Goal: Find specific page/section: Find specific page/section

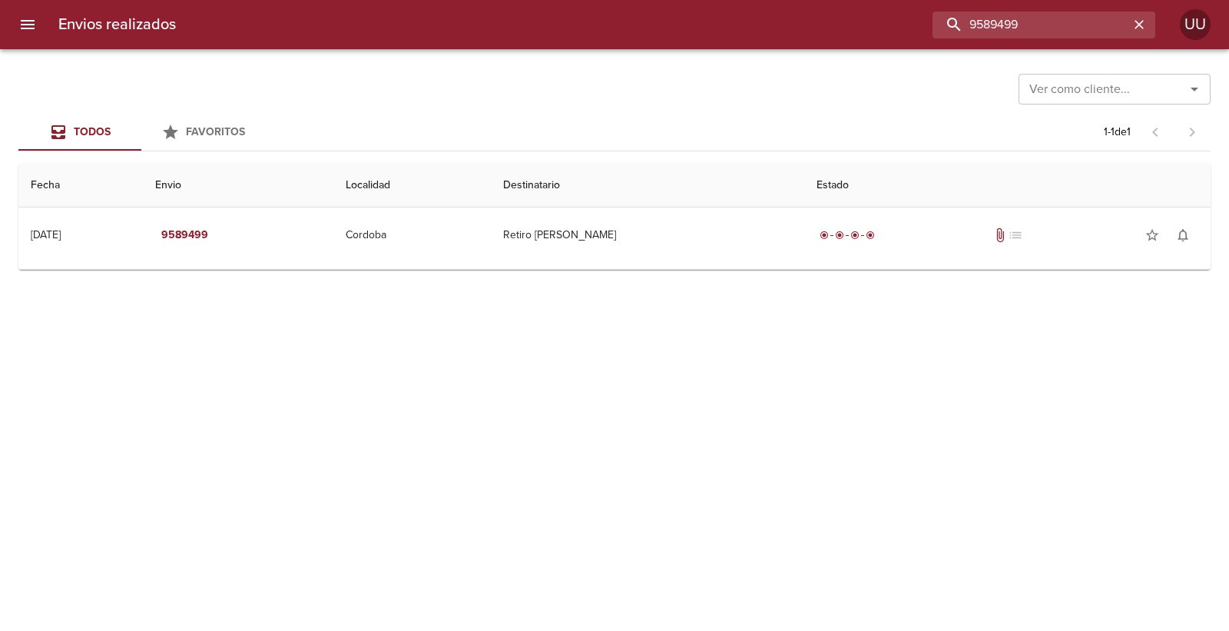
drag, startPoint x: 1054, startPoint y: 22, endPoint x: 655, endPoint y: -12, distance: 400.9
click at [655, 0] on html "Envios realizados 9589499 UU Ver como cliente... Ver como cliente... Todos Favo…" at bounding box center [614, 0] width 1229 height 0
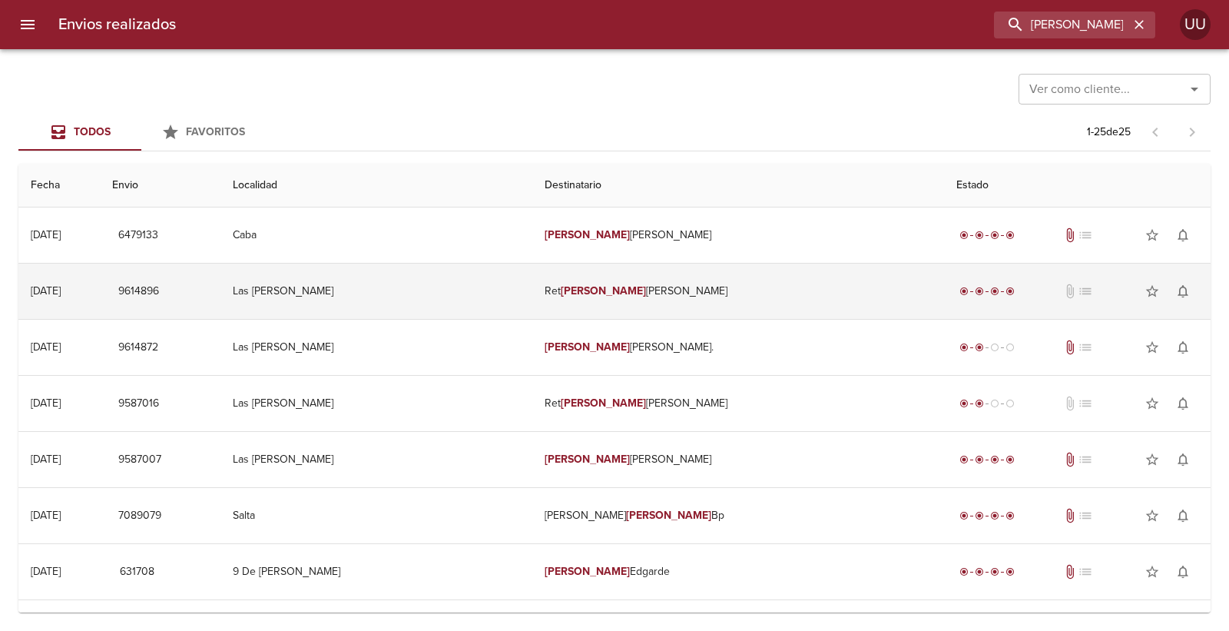
click at [671, 280] on td "[PERSON_NAME] [PERSON_NAME]" at bounding box center [738, 291] width 412 height 55
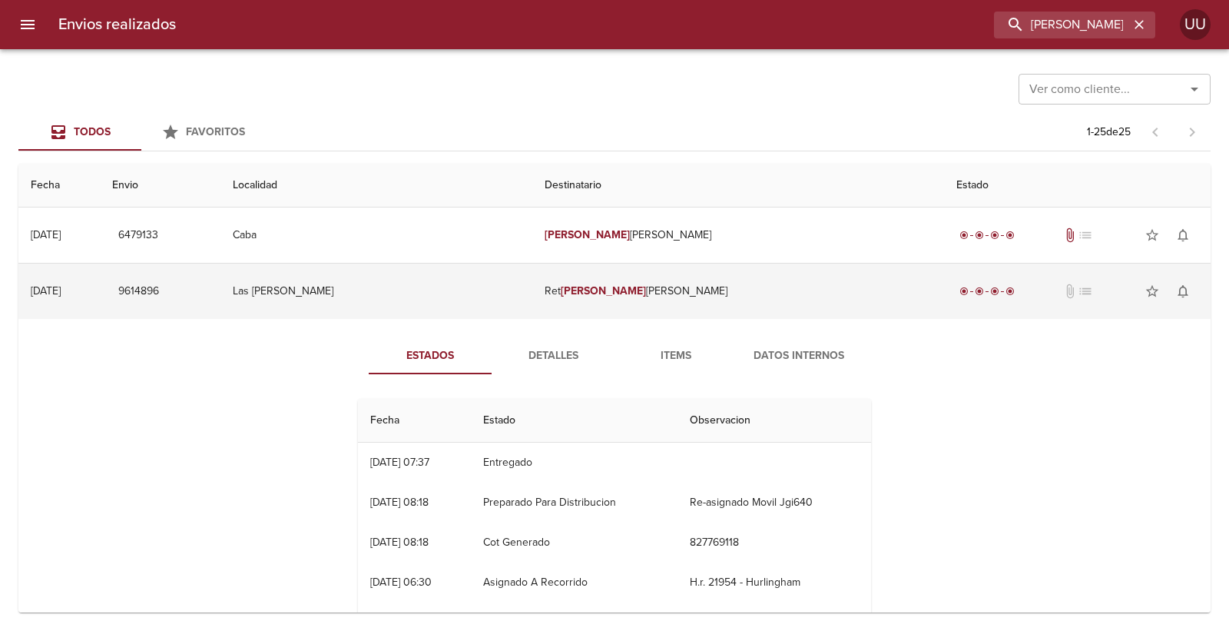
click at [401, 296] on td "Las [PERSON_NAME]" at bounding box center [376, 291] width 312 height 55
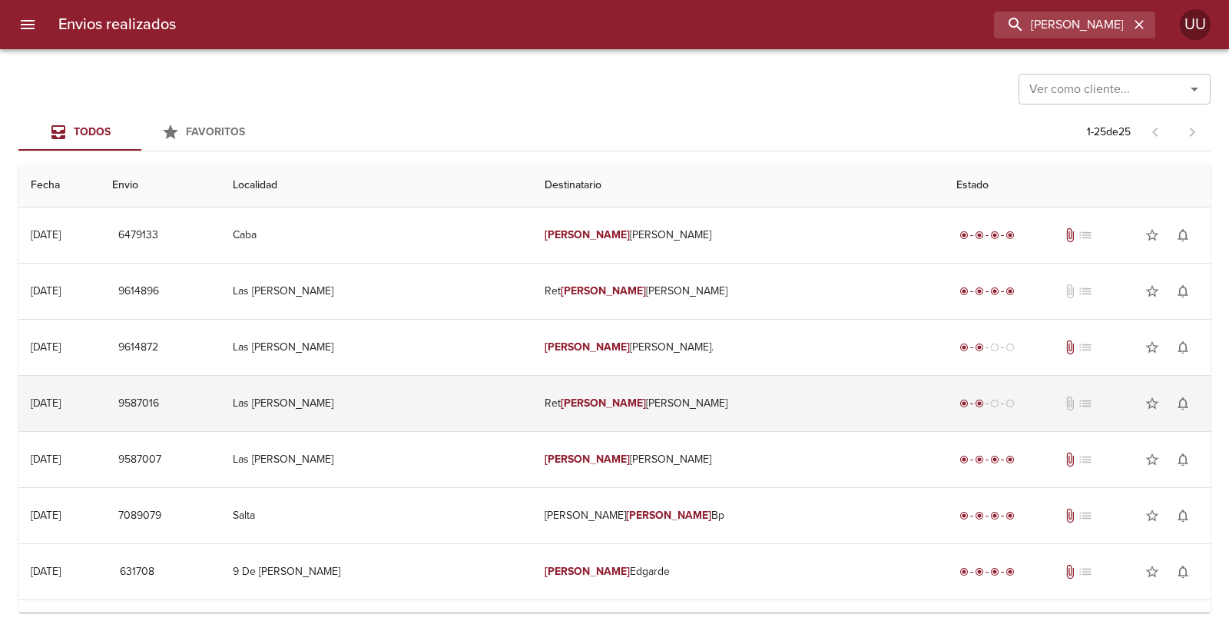
click at [618, 413] on td "[PERSON_NAME] [PERSON_NAME]" at bounding box center [738, 403] width 412 height 55
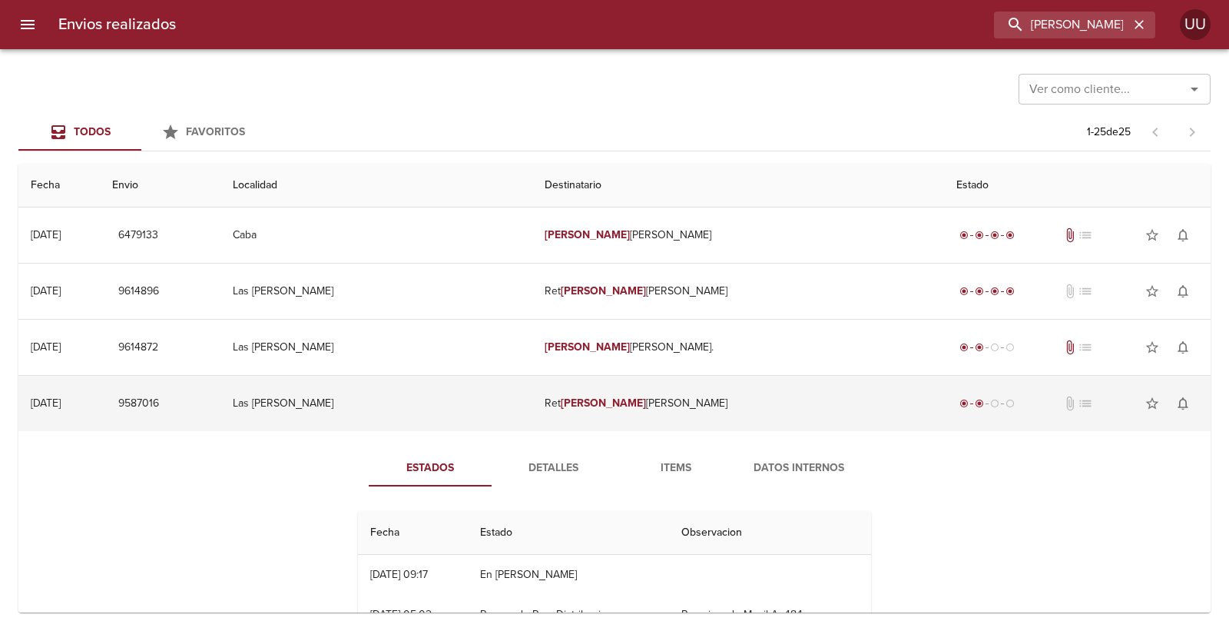
click at [617, 395] on td "[PERSON_NAME] [PERSON_NAME]" at bounding box center [738, 403] width 412 height 55
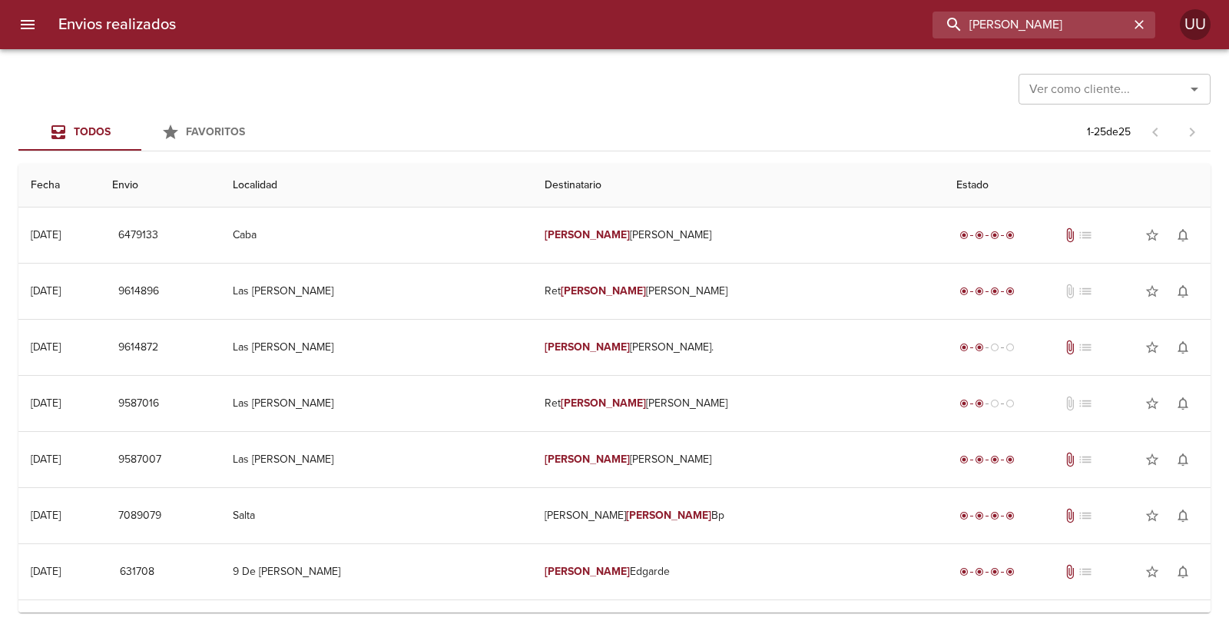
drag, startPoint x: 1087, startPoint y: 19, endPoint x: 843, endPoint y: 2, distance: 244.9
click at [843, 2] on div "Envios realizados [PERSON_NAME] UU" at bounding box center [614, 24] width 1229 height 49
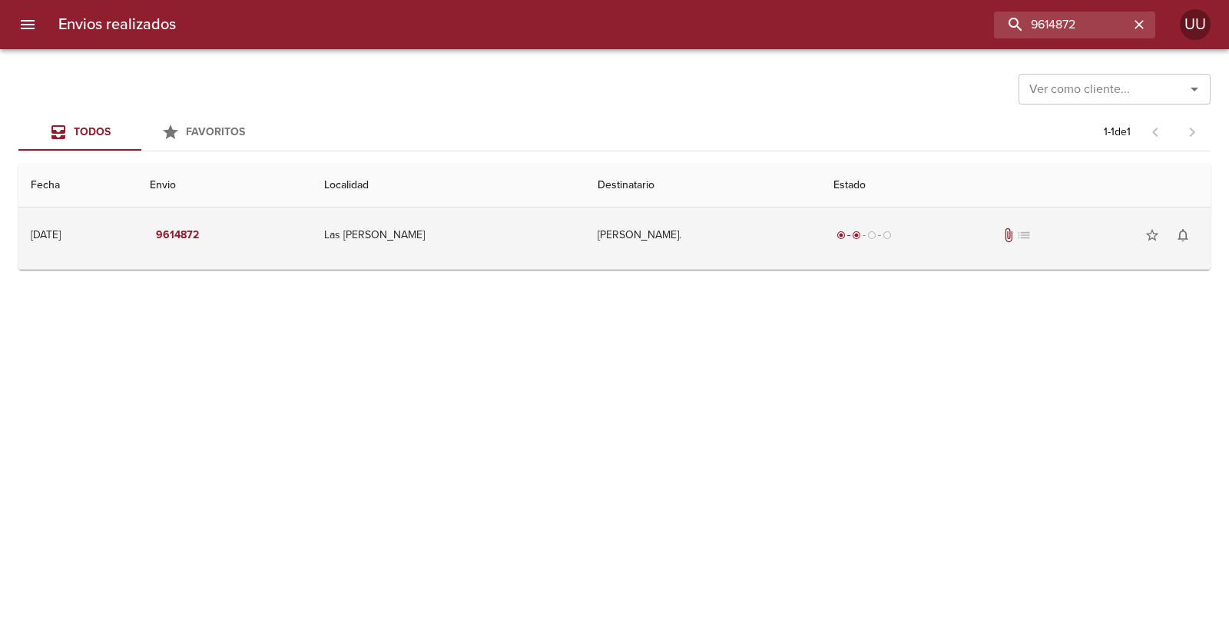
click at [648, 230] on td "[PERSON_NAME]." at bounding box center [703, 234] width 237 height 55
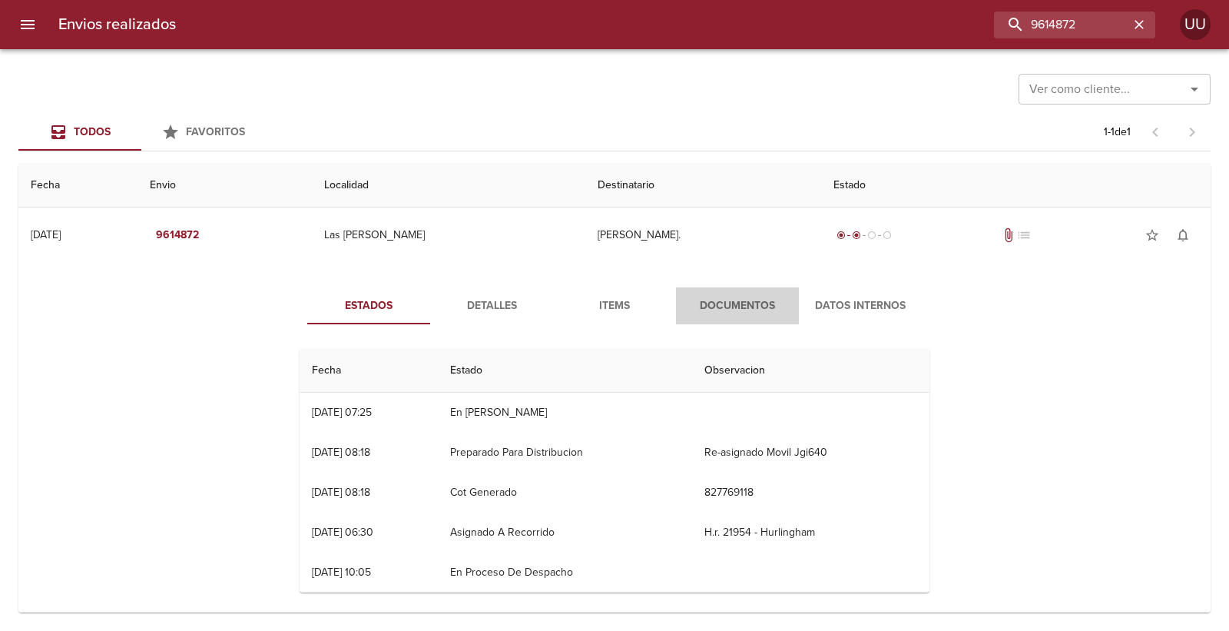
click at [746, 310] on span "Documentos" at bounding box center [737, 306] width 104 height 19
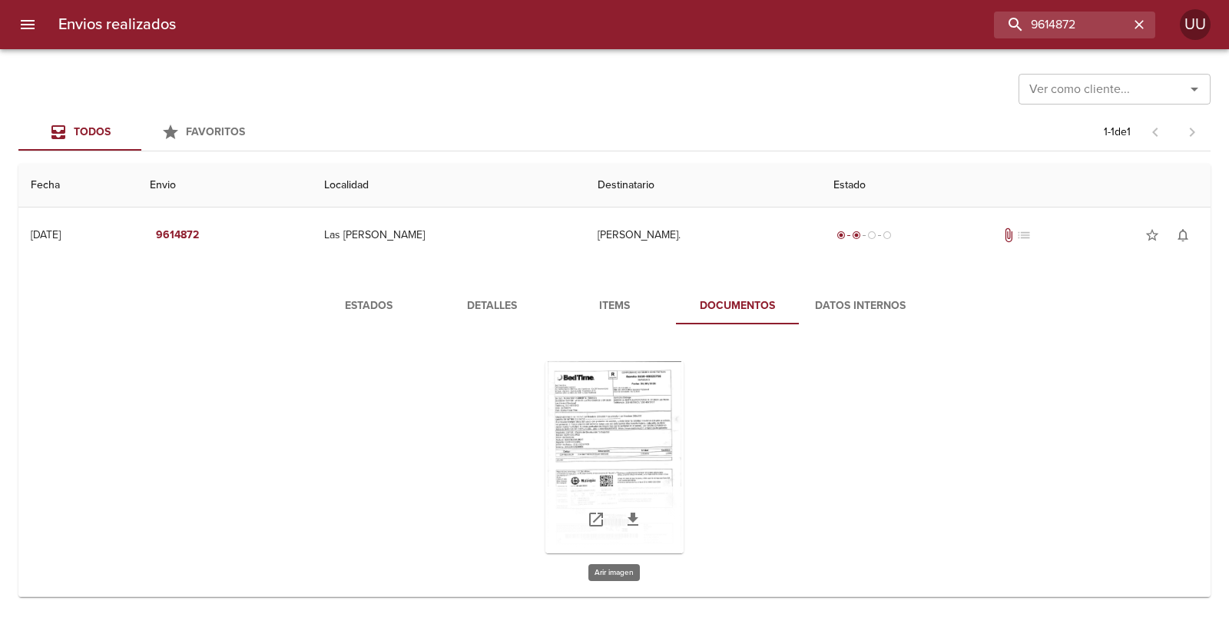
click at [600, 403] on div "Tabla de envíos del cliente" at bounding box center [614, 457] width 138 height 192
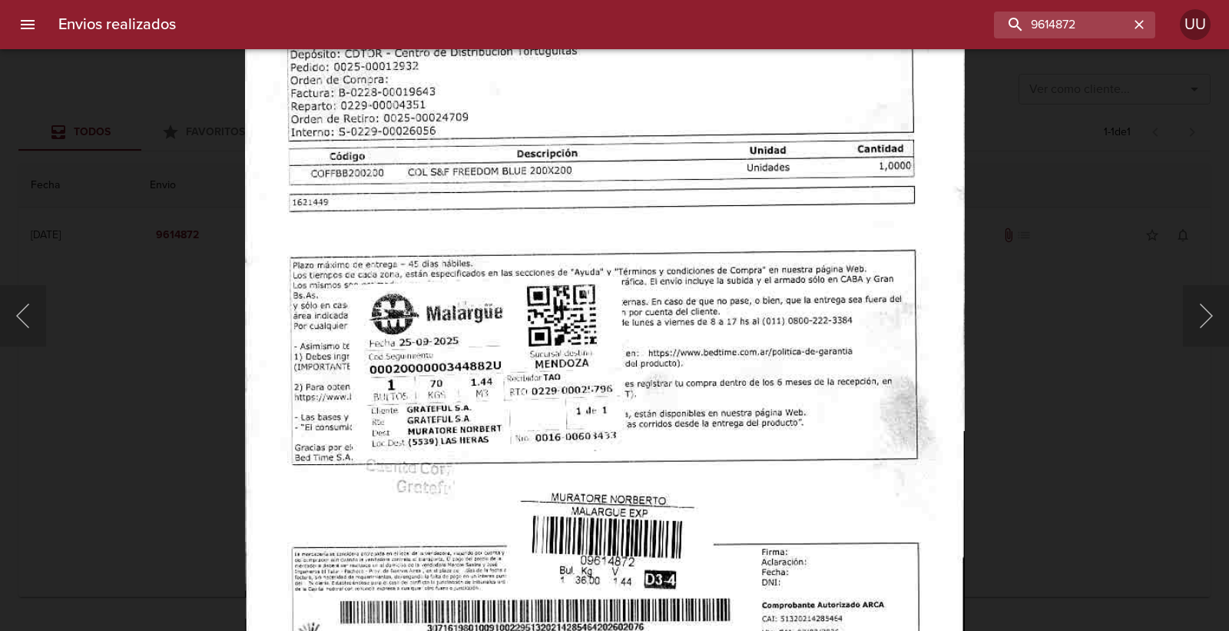
click at [632, 417] on img "Lightbox" at bounding box center [604, 188] width 719 height 1036
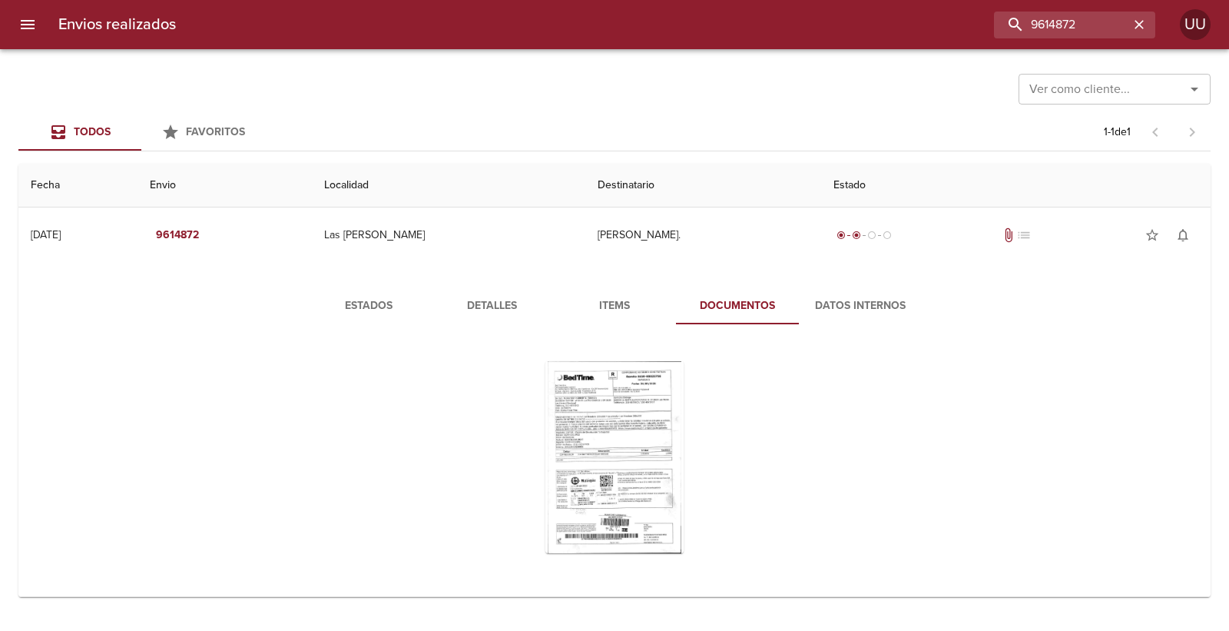
click at [471, 349] on div "Tabla de envíos del cliente" at bounding box center [615, 457] width 630 height 217
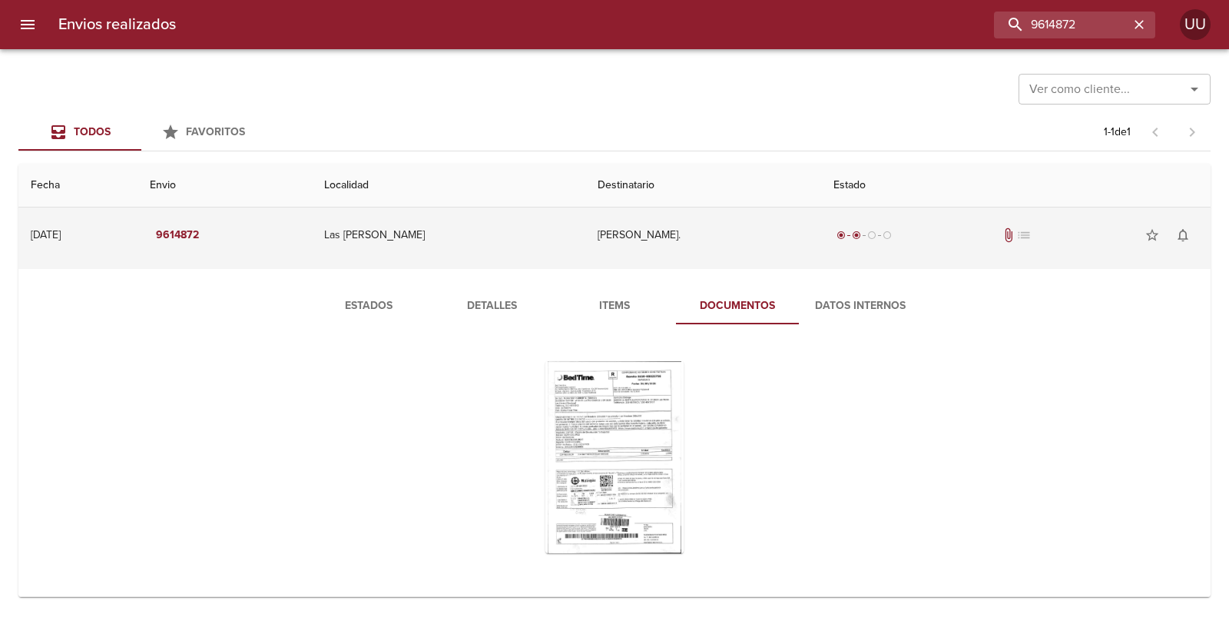
click at [592, 221] on td "[PERSON_NAME]." at bounding box center [703, 234] width 237 height 55
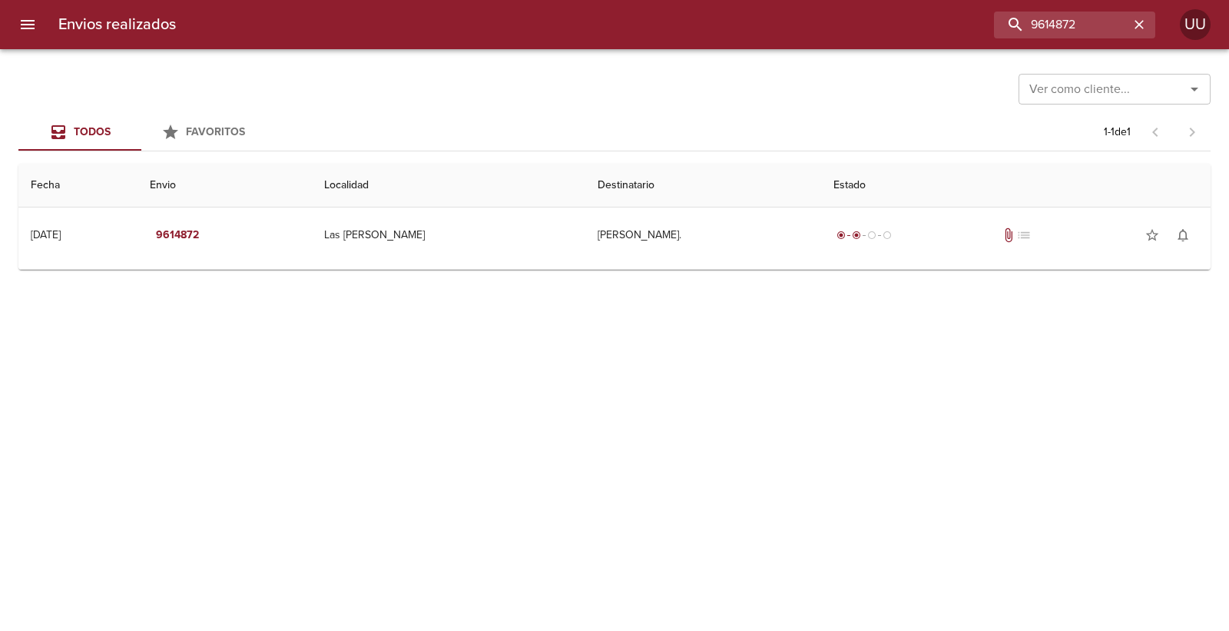
click at [893, 97] on div "Ver como cliente... Ver como cliente..." at bounding box center [614, 88] width 1192 height 40
drag, startPoint x: 1079, startPoint y: 25, endPoint x: 923, endPoint y: 22, distance: 156.0
click at [923, 22] on div "9614872" at bounding box center [671, 25] width 967 height 27
type input "9587007"
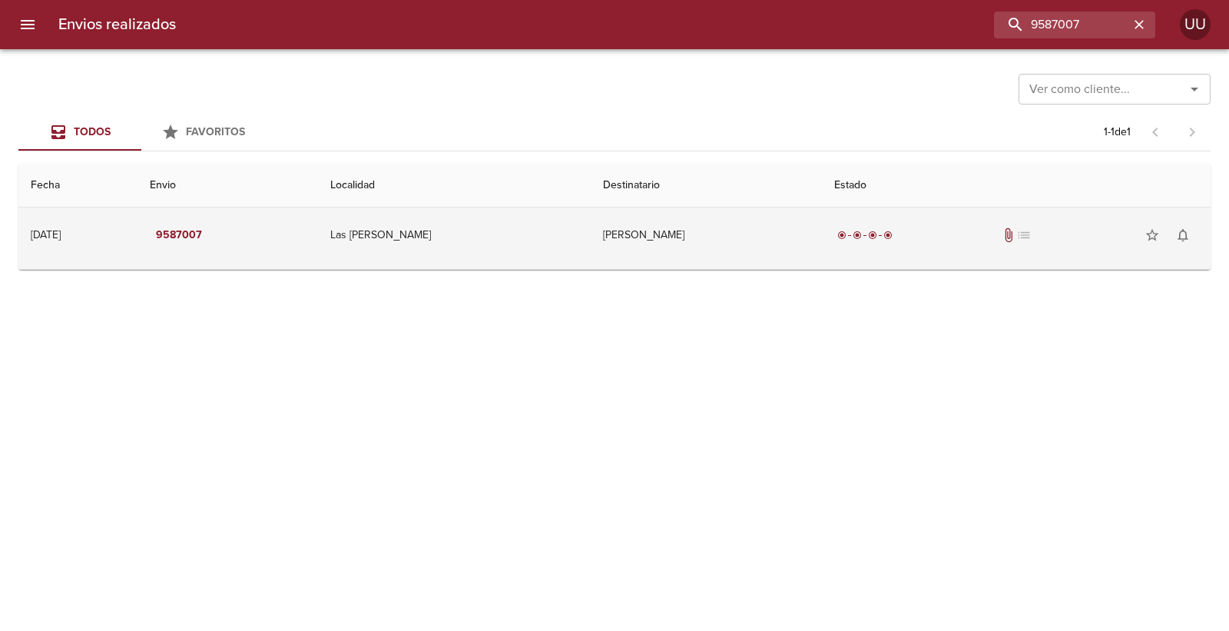
click at [822, 220] on td "radio_button_checked radio_button_checked radio_button_checked radio_button_che…" at bounding box center [1016, 234] width 389 height 55
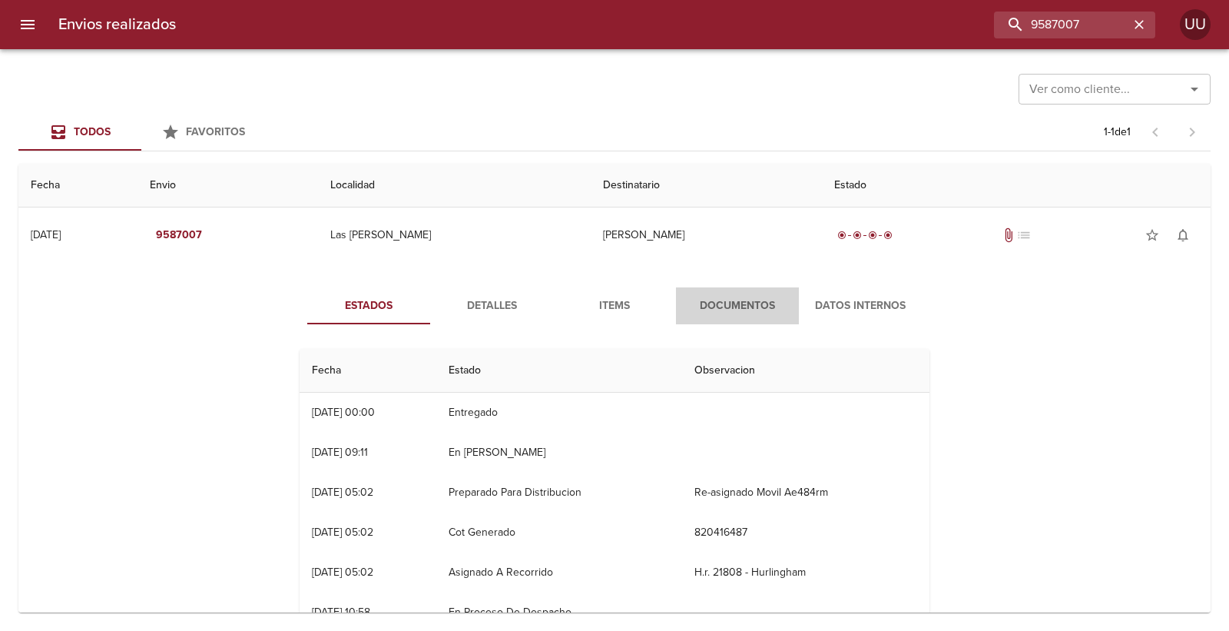
click at [720, 310] on span "Documentos" at bounding box center [737, 306] width 104 height 19
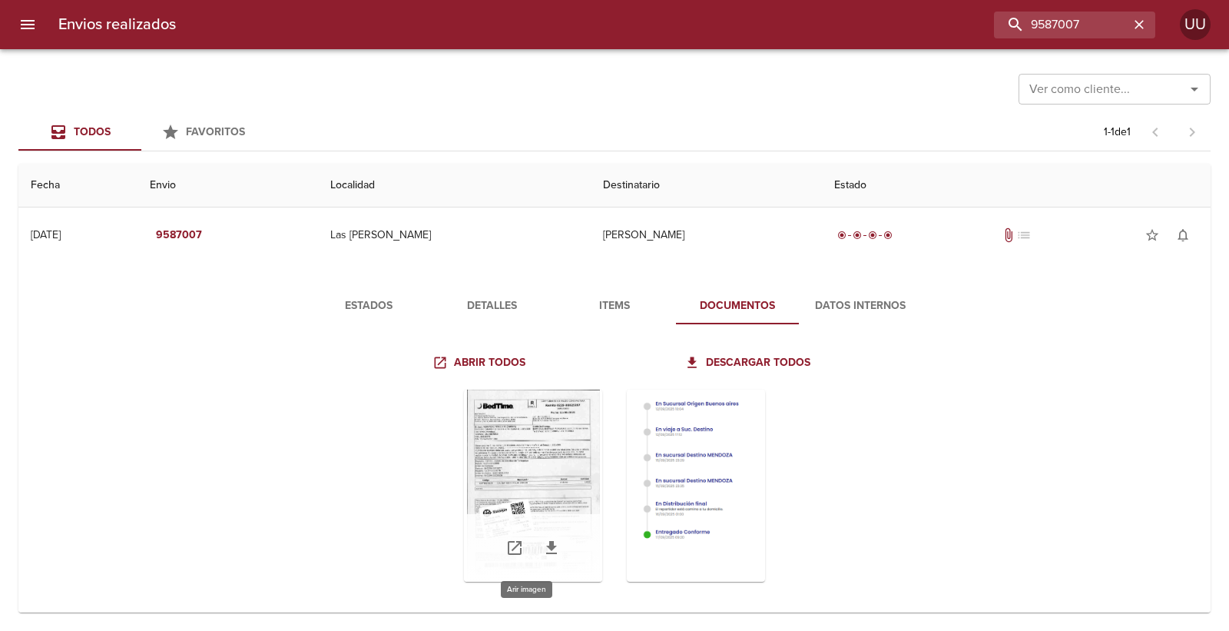
scroll to position [12, 0]
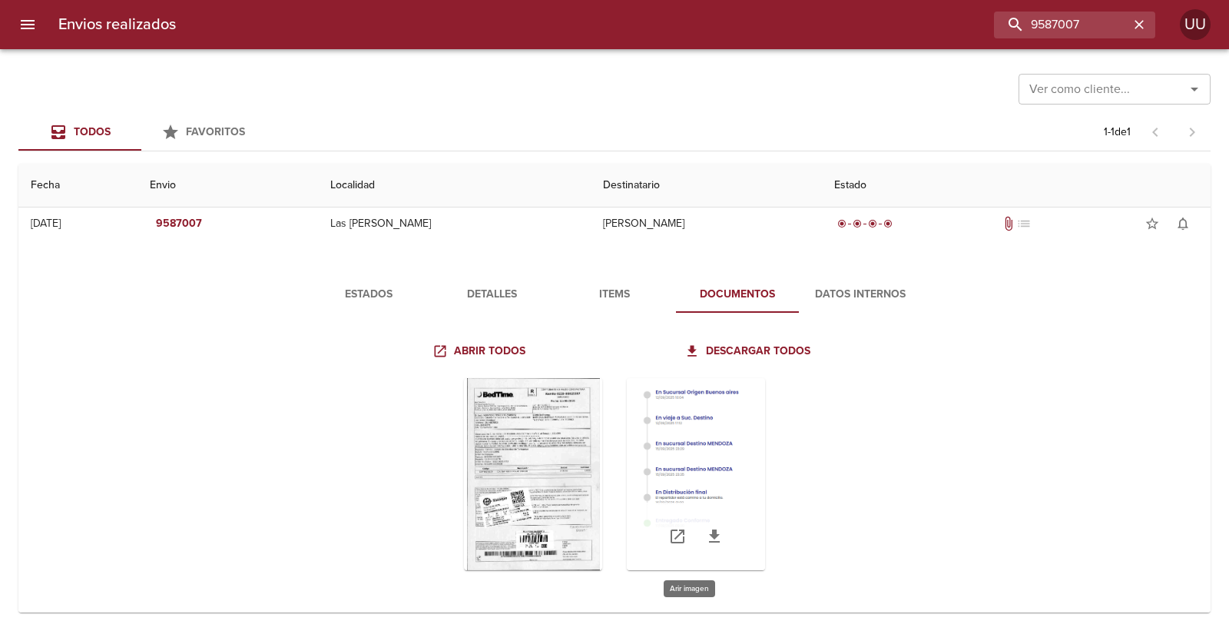
click at [712, 412] on div "Tabla de envíos del cliente" at bounding box center [696, 474] width 138 height 192
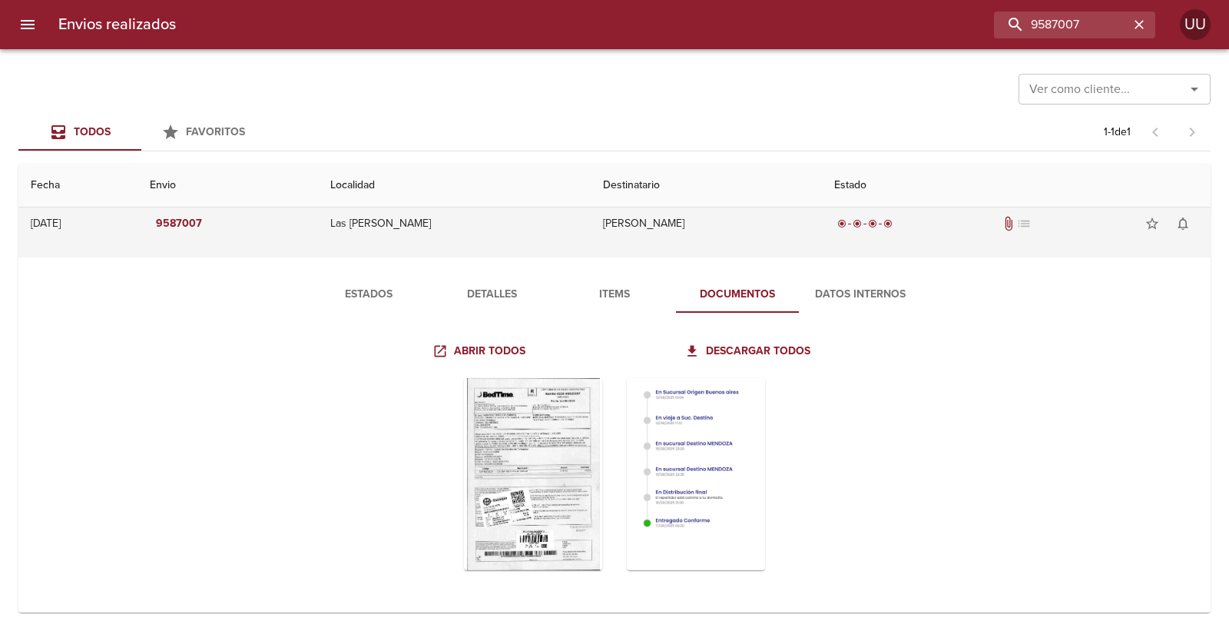
click at [699, 215] on td "[PERSON_NAME]" at bounding box center [706, 223] width 231 height 55
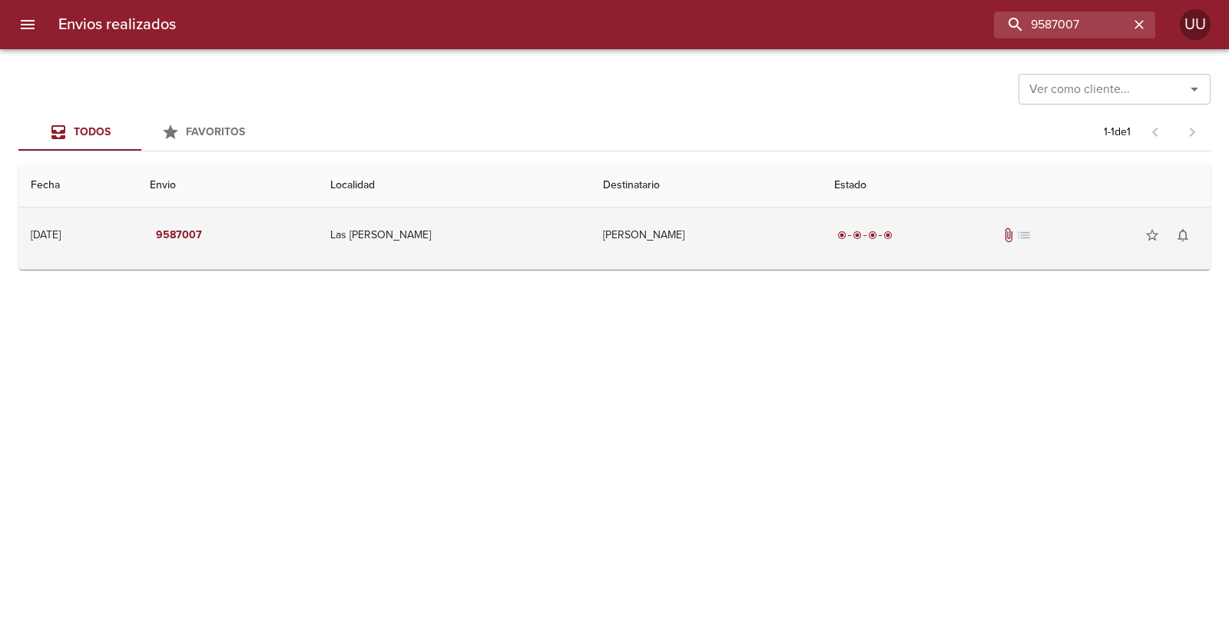
scroll to position [0, 0]
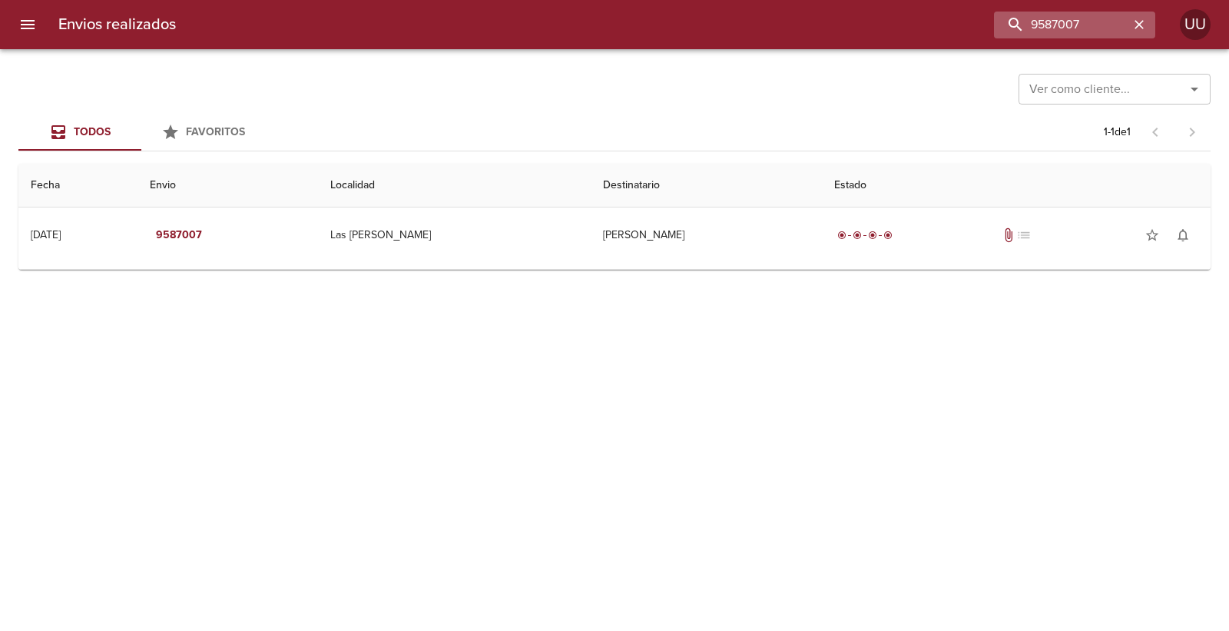
click at [1149, 27] on div "9587007" at bounding box center [1074, 25] width 161 height 27
click at [1135, 23] on icon "button" at bounding box center [1139, 24] width 15 height 15
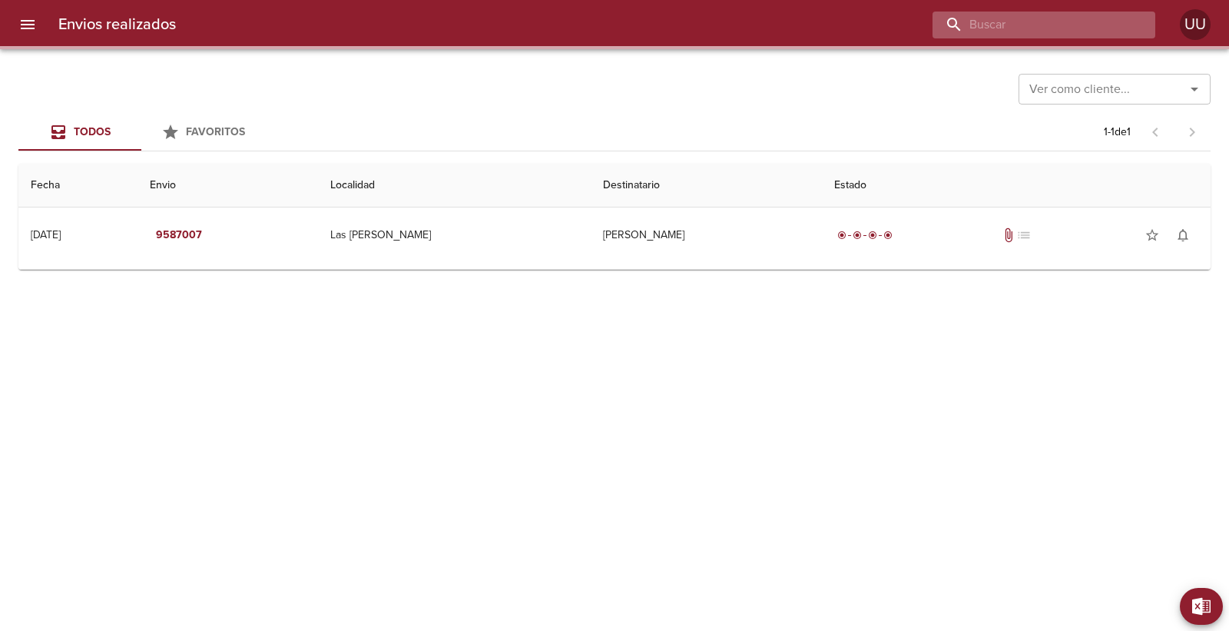
click at [1074, 16] on input "buscar" at bounding box center [1031, 25] width 197 height 27
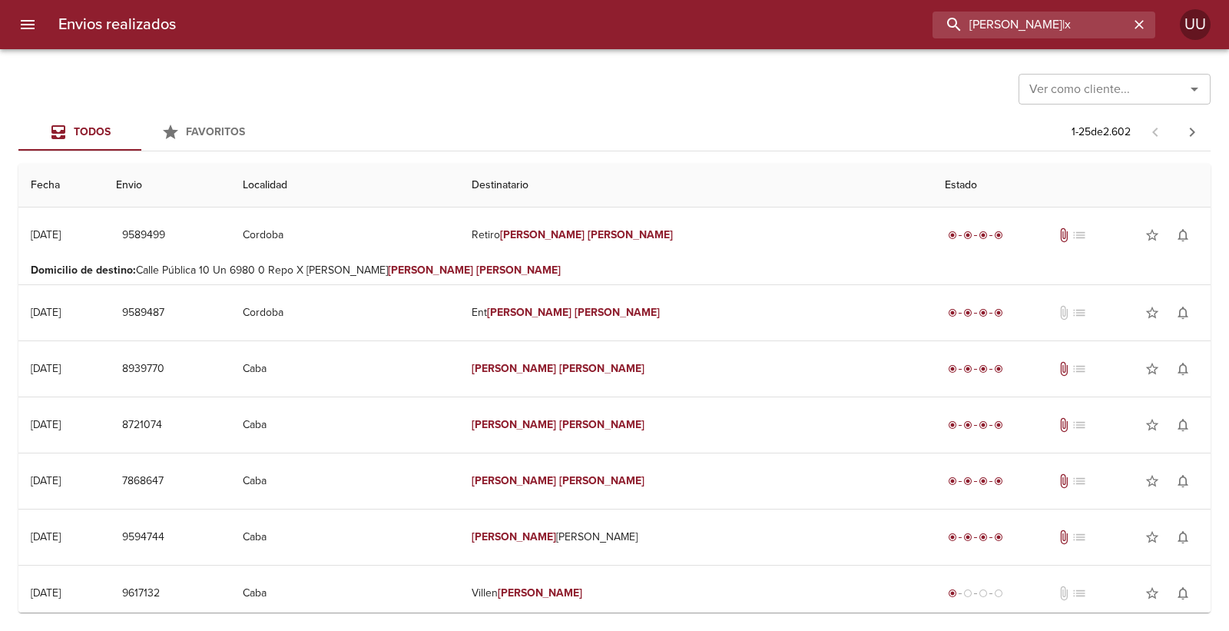
type input "[PERSON_NAME]|x"
